Goal: Find specific page/section: Find specific page/section

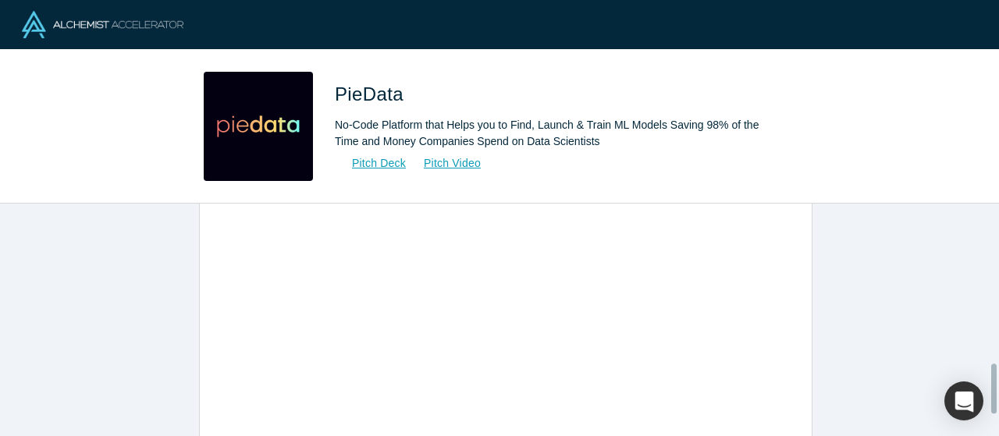
scroll to position [844, 0]
